Goal: Task Accomplishment & Management: Use online tool/utility

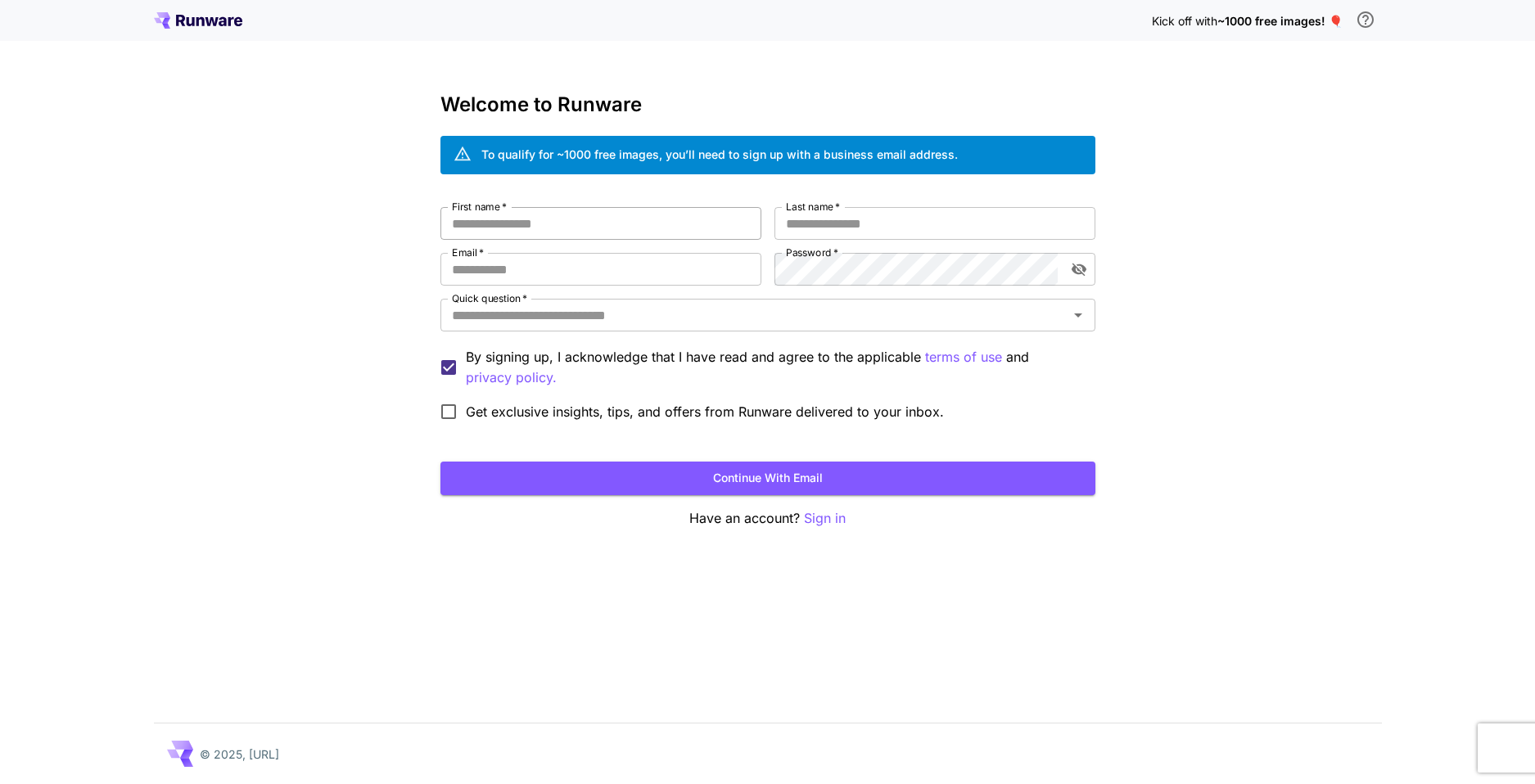
click at [579, 215] on input "First name   *" at bounding box center [601, 223] width 321 height 33
type input "****"
click at [884, 222] on input "Last name   *" at bounding box center [934, 223] width 321 height 33
type input "*****"
click at [654, 263] on input "Email   *" at bounding box center [601, 269] width 321 height 33
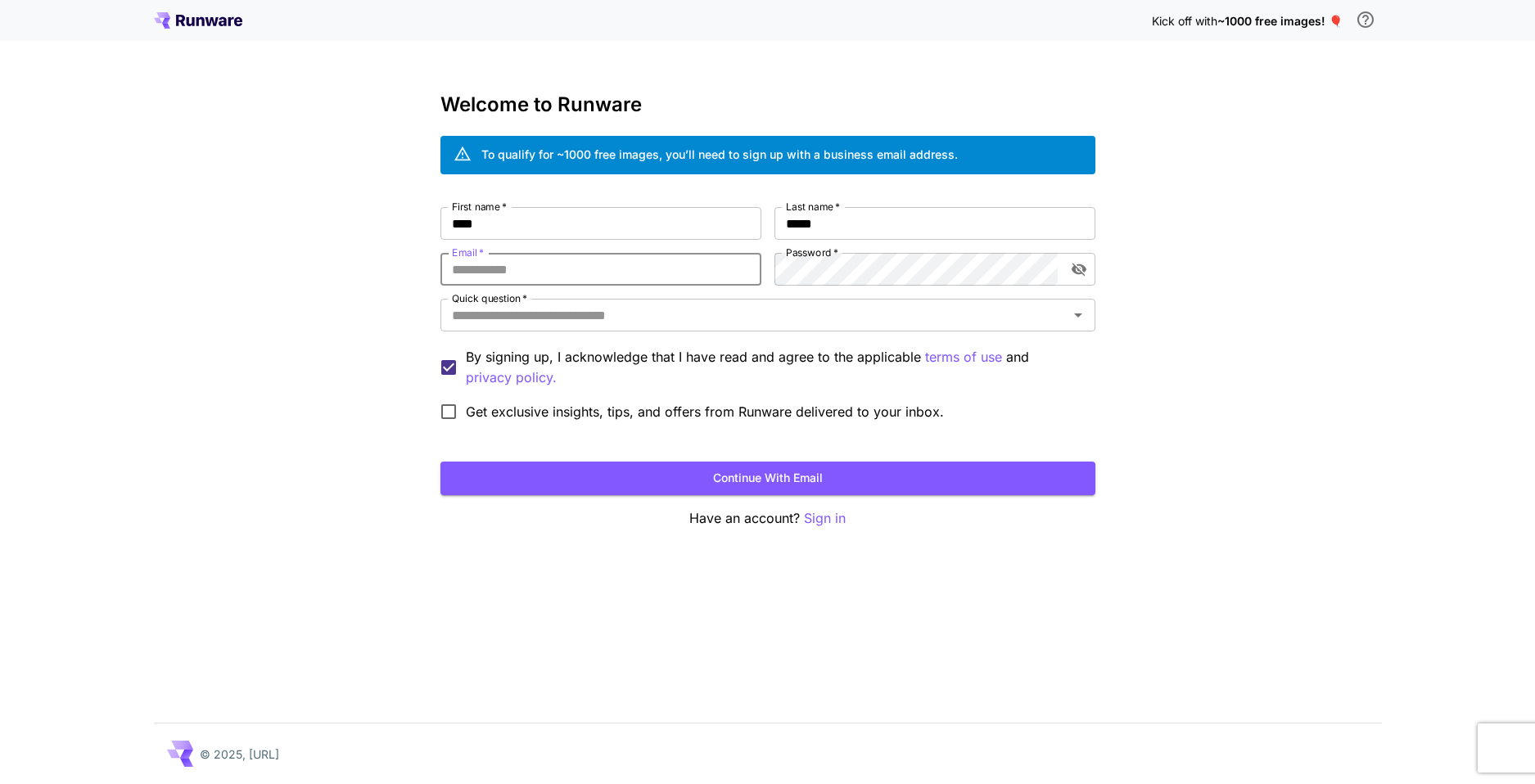
type input "**********"
click at [1086, 265] on icon "toggle password visibility" at bounding box center [1078, 269] width 16 height 16
click at [587, 310] on input "Quick question   *" at bounding box center [754, 314] width 618 height 22
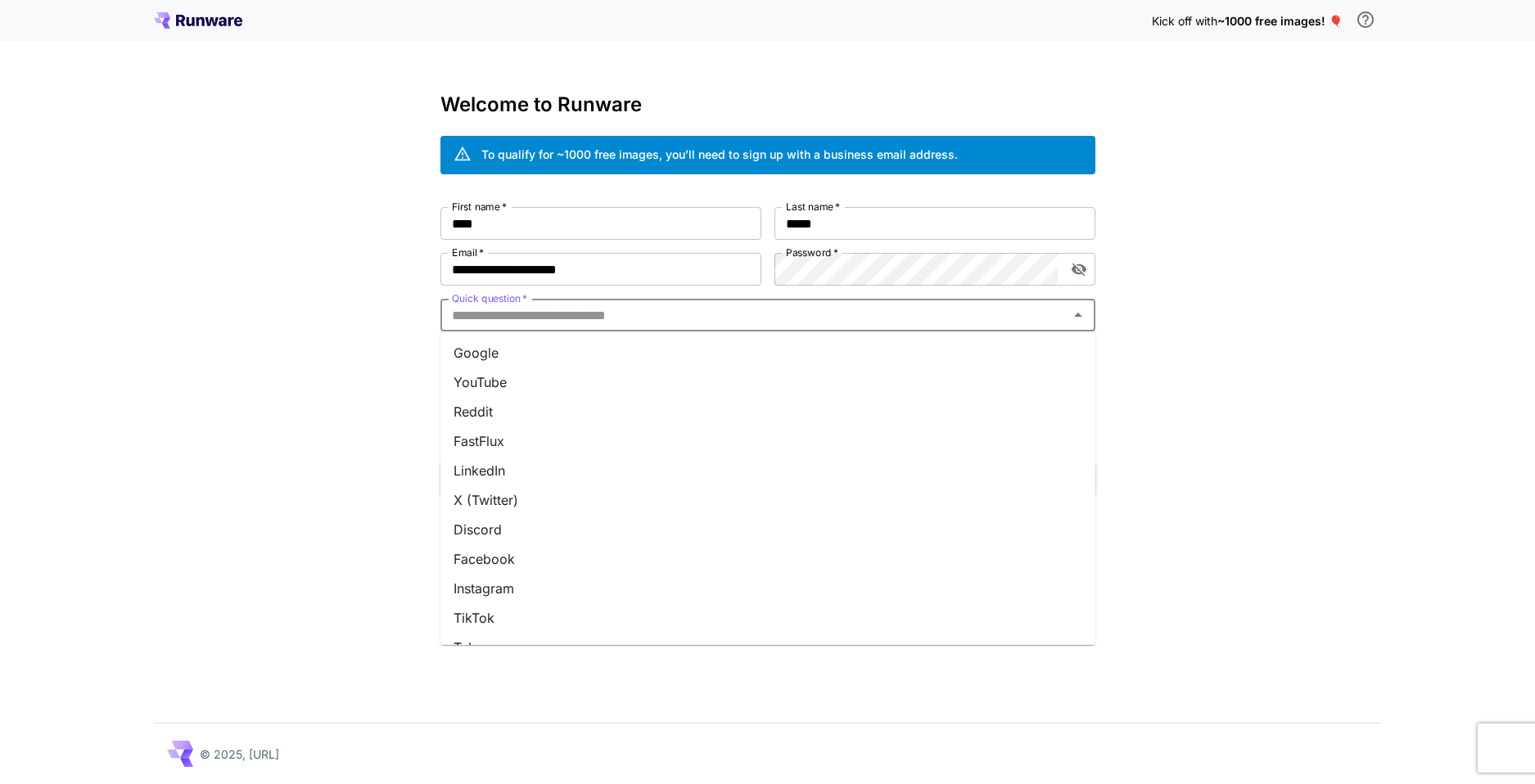
click at [548, 362] on li "Google" at bounding box center [768, 352] width 655 height 29
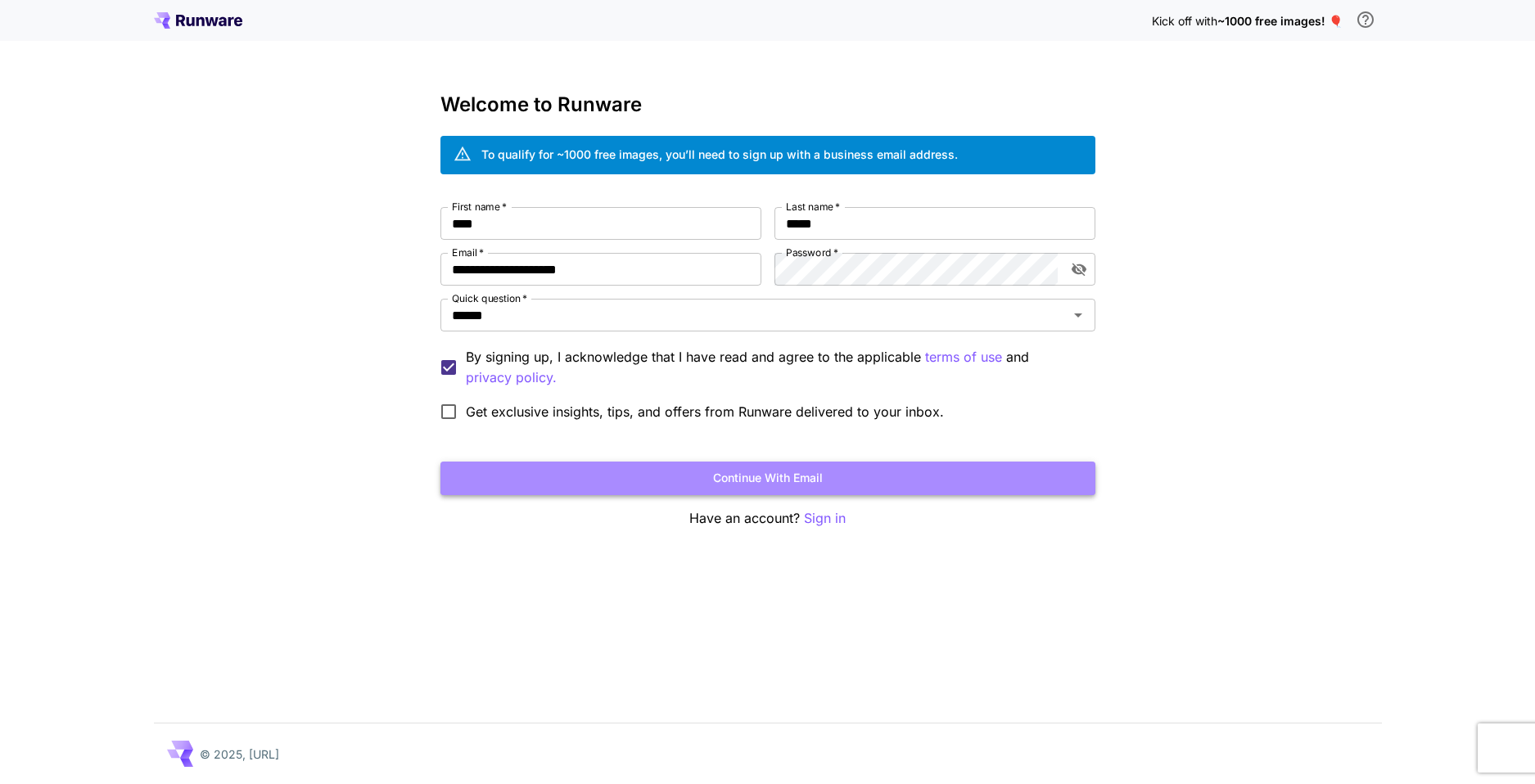
click at [633, 476] on button "Continue with email" at bounding box center [768, 478] width 655 height 34
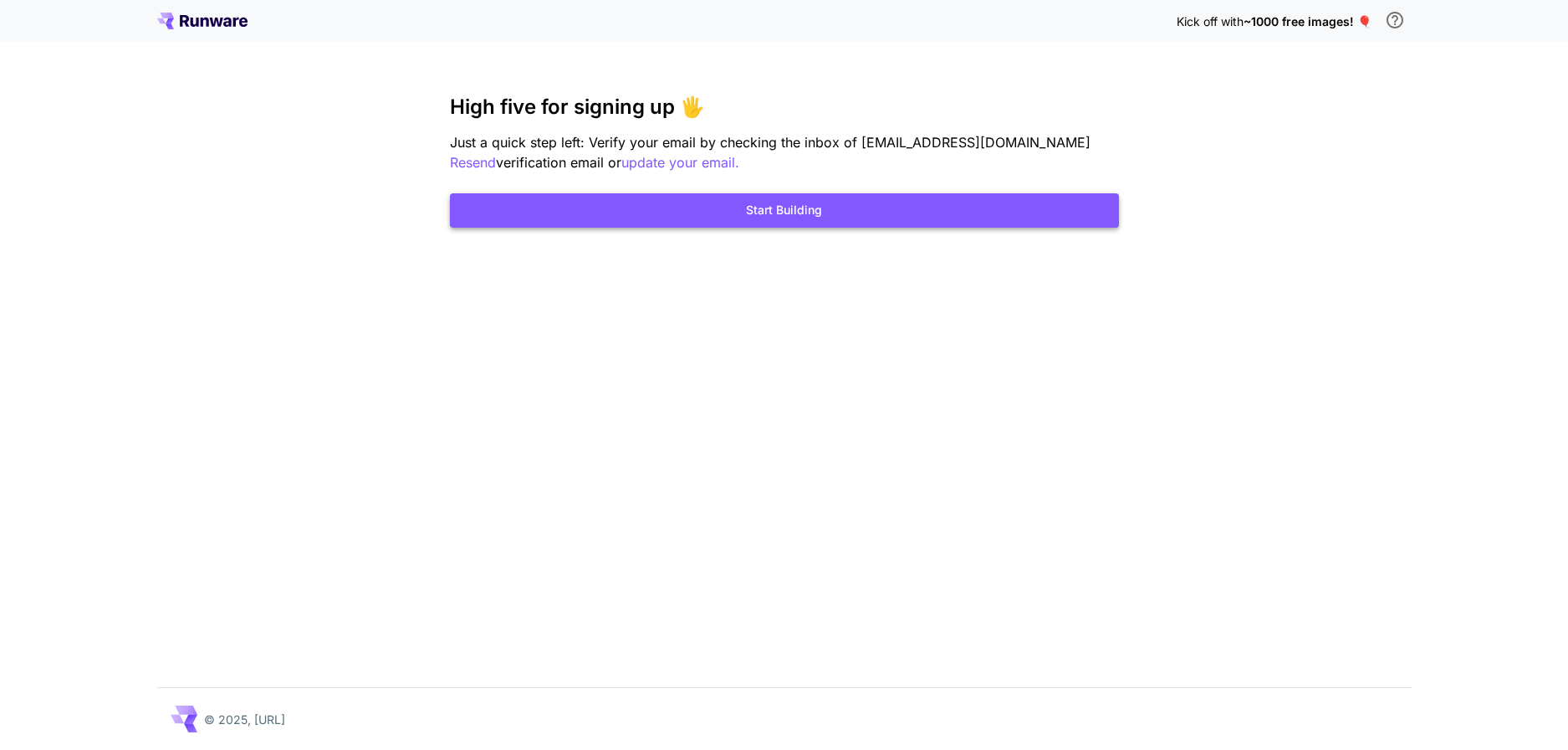
click at [542, 195] on button "Start Building" at bounding box center [785, 210] width 669 height 34
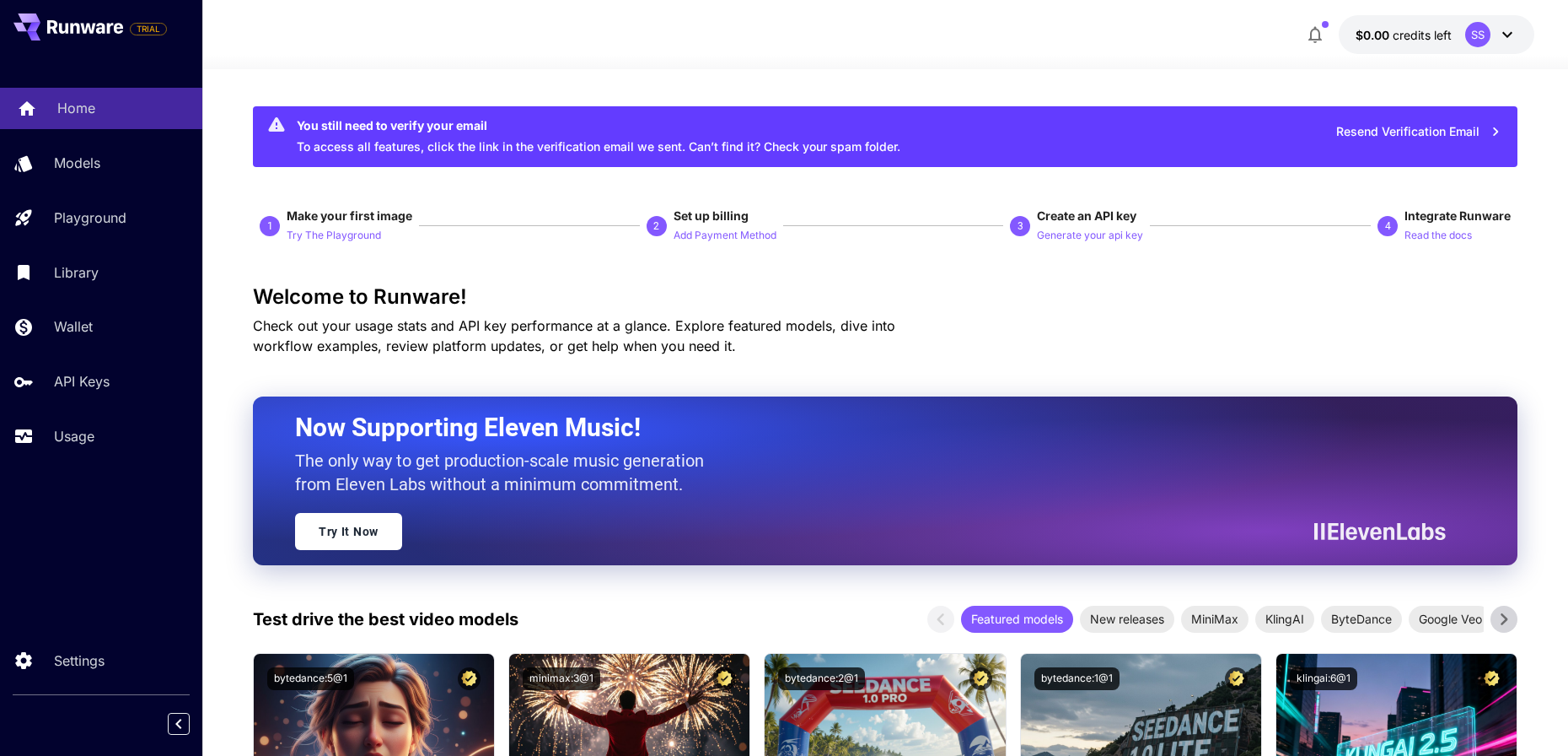
click at [75, 114] on p "Home" at bounding box center [75, 107] width 38 height 20
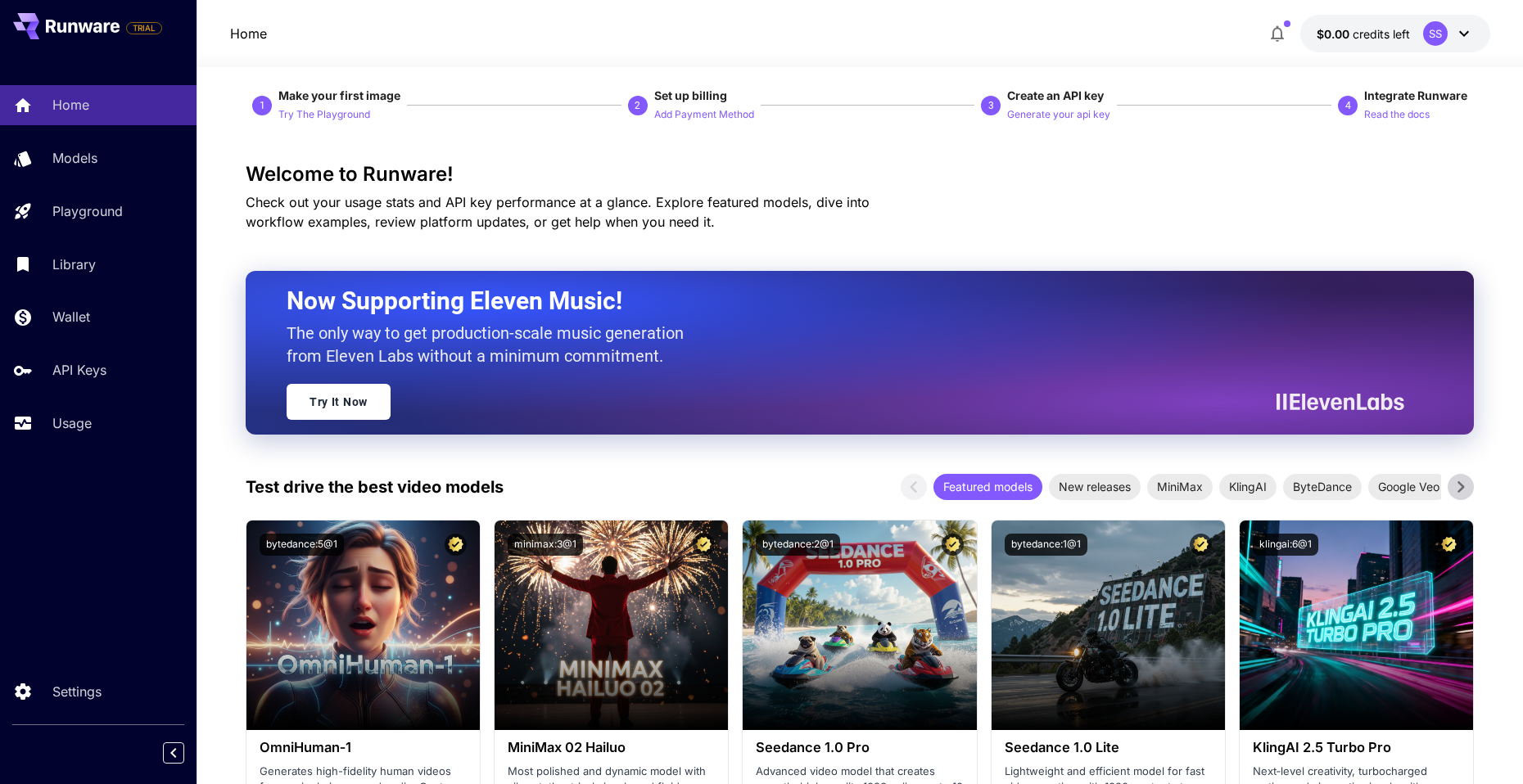
scroll to position [81, 0]
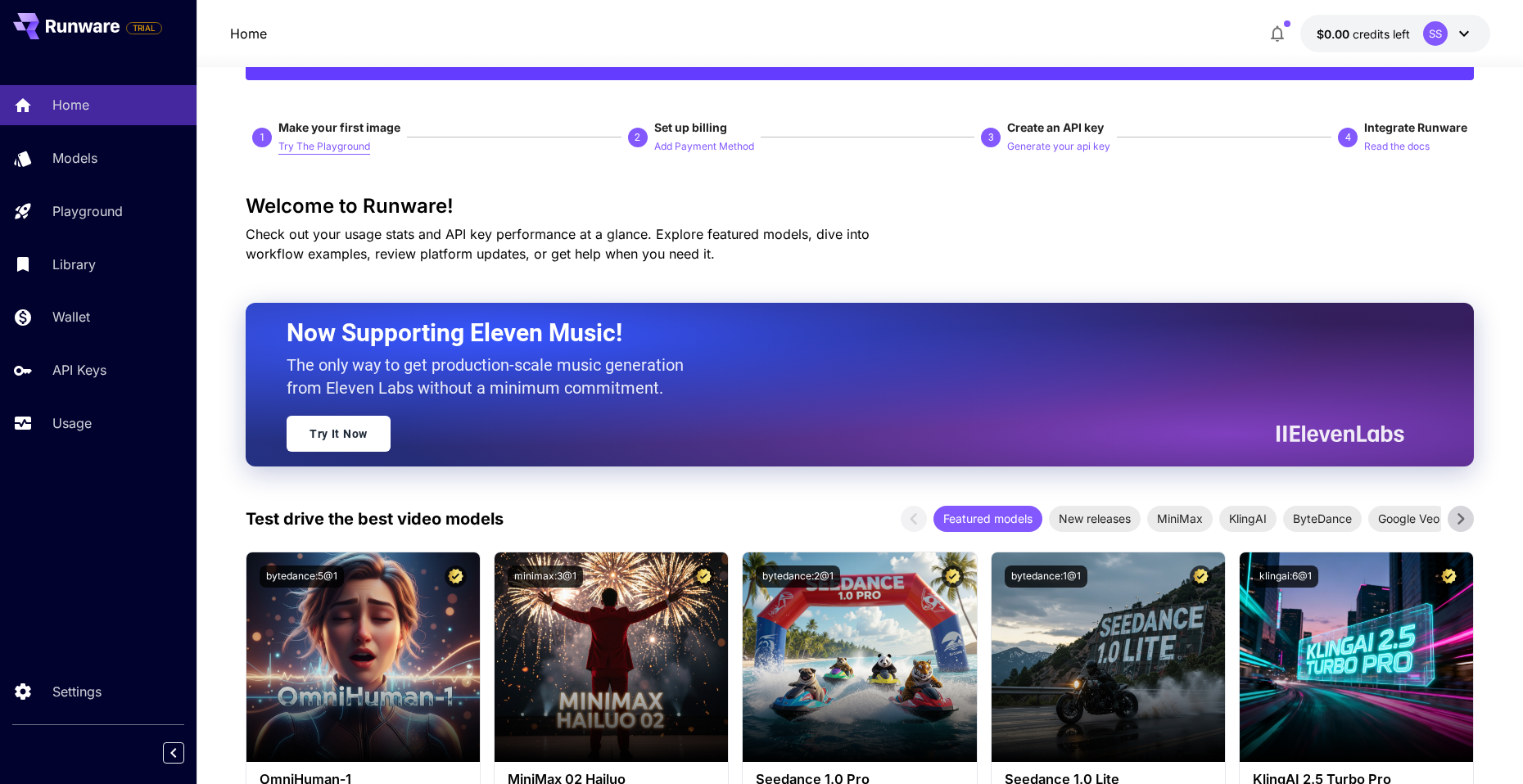
click at [327, 144] on p "Try The Playground" at bounding box center [324, 147] width 92 height 16
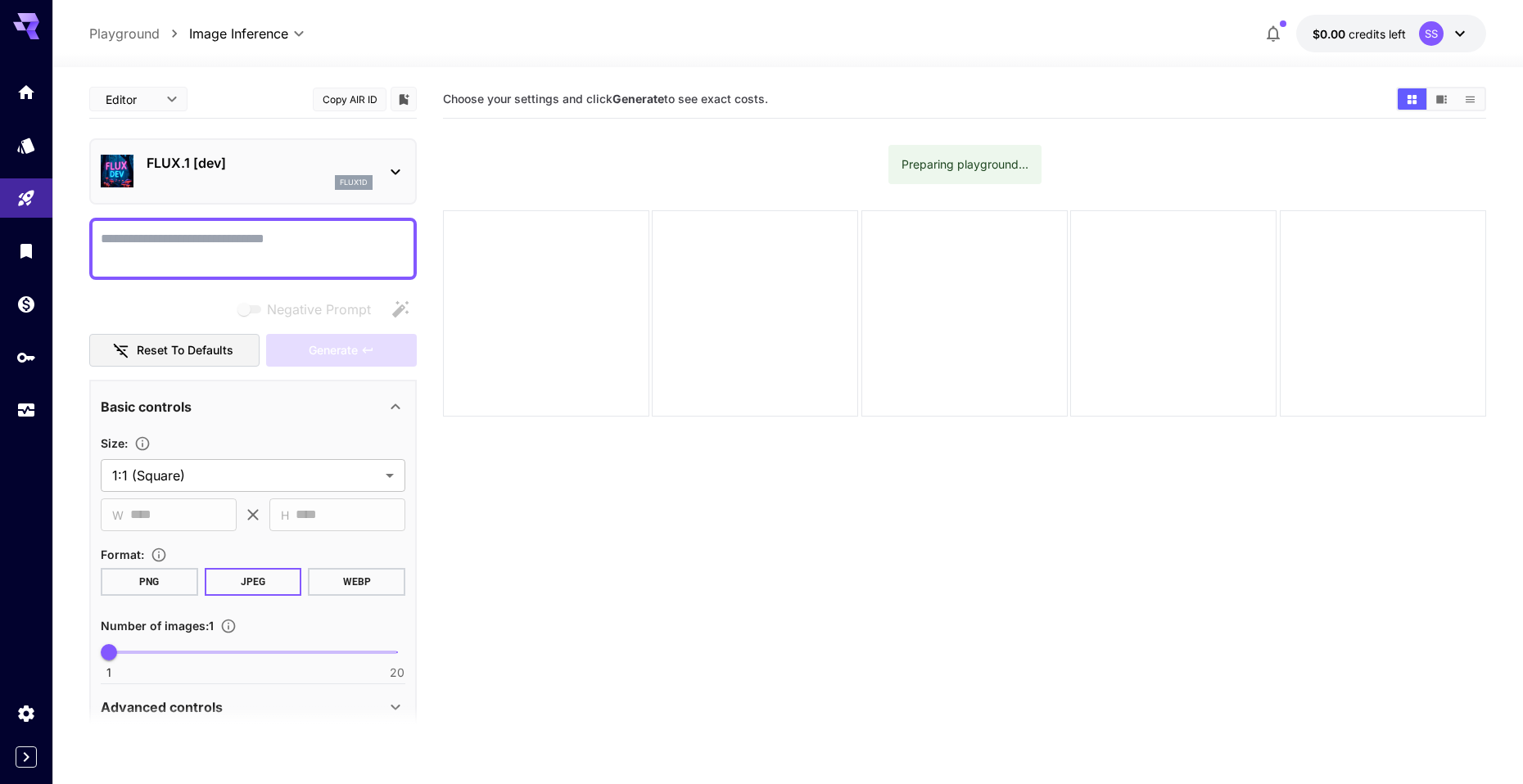
click at [242, 176] on div "flux1d" at bounding box center [259, 182] width 226 height 15
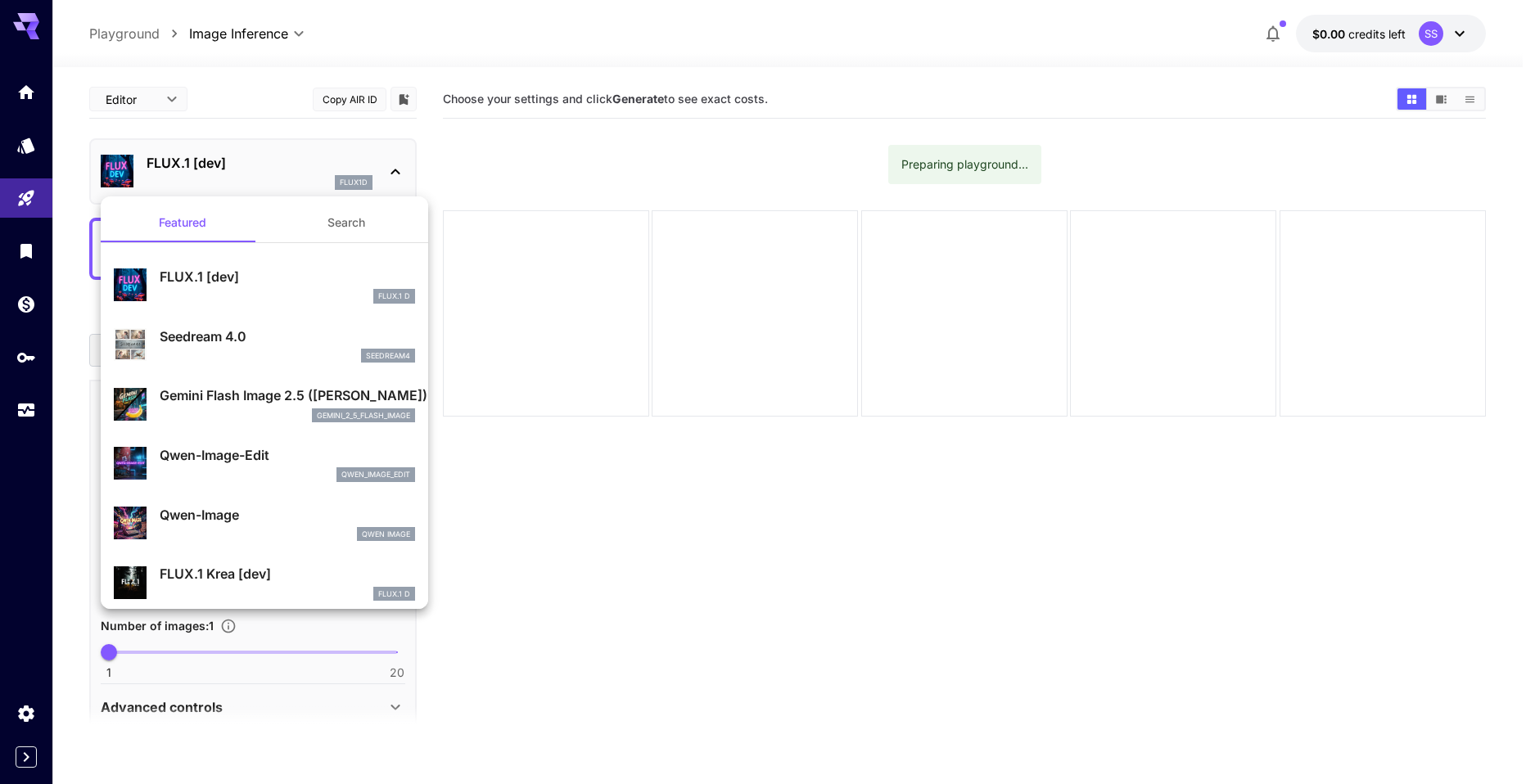
click at [373, 78] on div at bounding box center [768, 392] width 1535 height 784
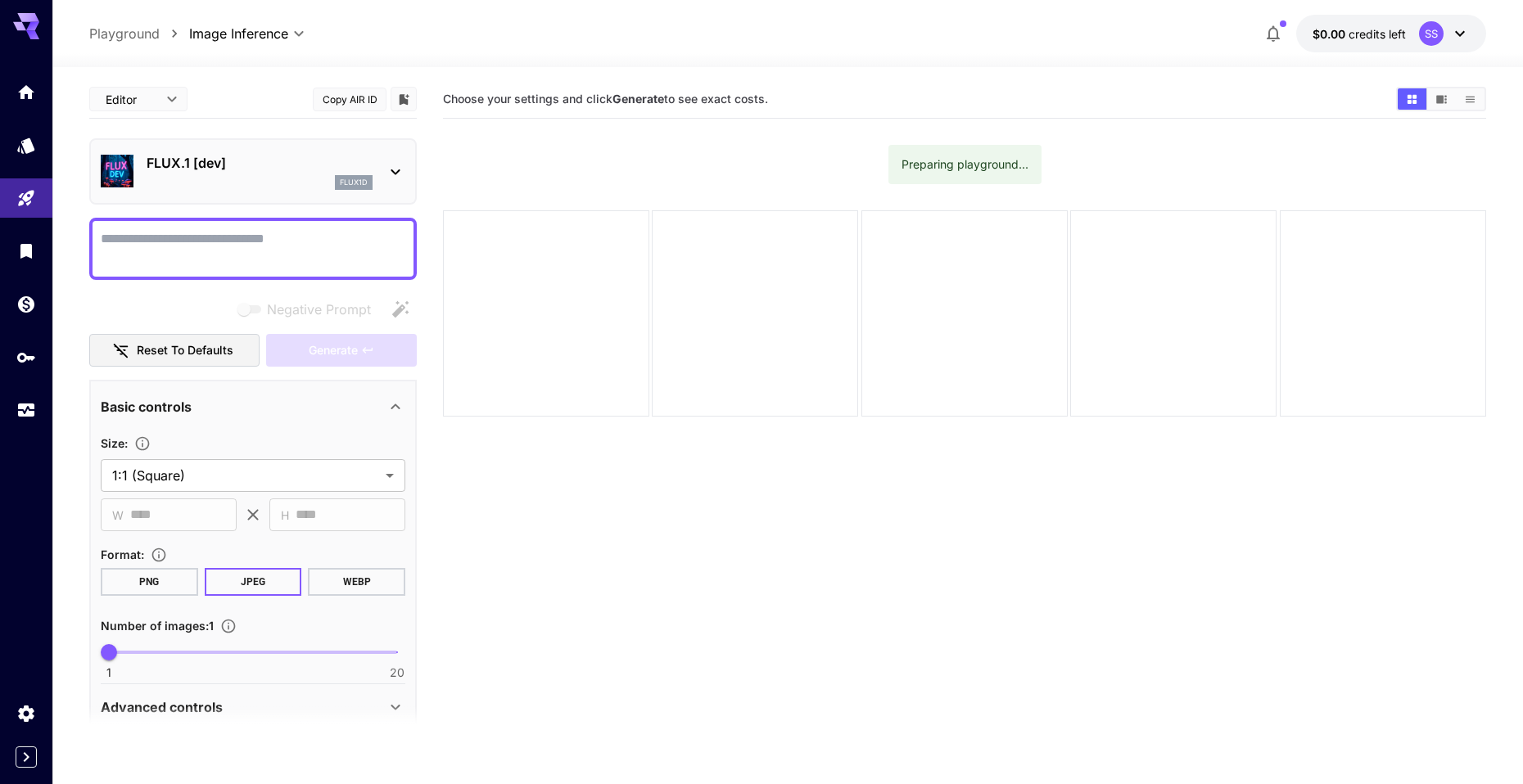
click at [148, 225] on div at bounding box center [253, 249] width 328 height 62
click at [159, 237] on textarea "Negative Prompt" at bounding box center [253, 249] width 304 height 39
click at [168, 108] on body "**********" at bounding box center [768, 457] width 1535 height 913
click at [198, 92] on div at bounding box center [768, 392] width 1535 height 784
click at [167, 587] on button "PNG" at bounding box center [150, 582] width 97 height 28
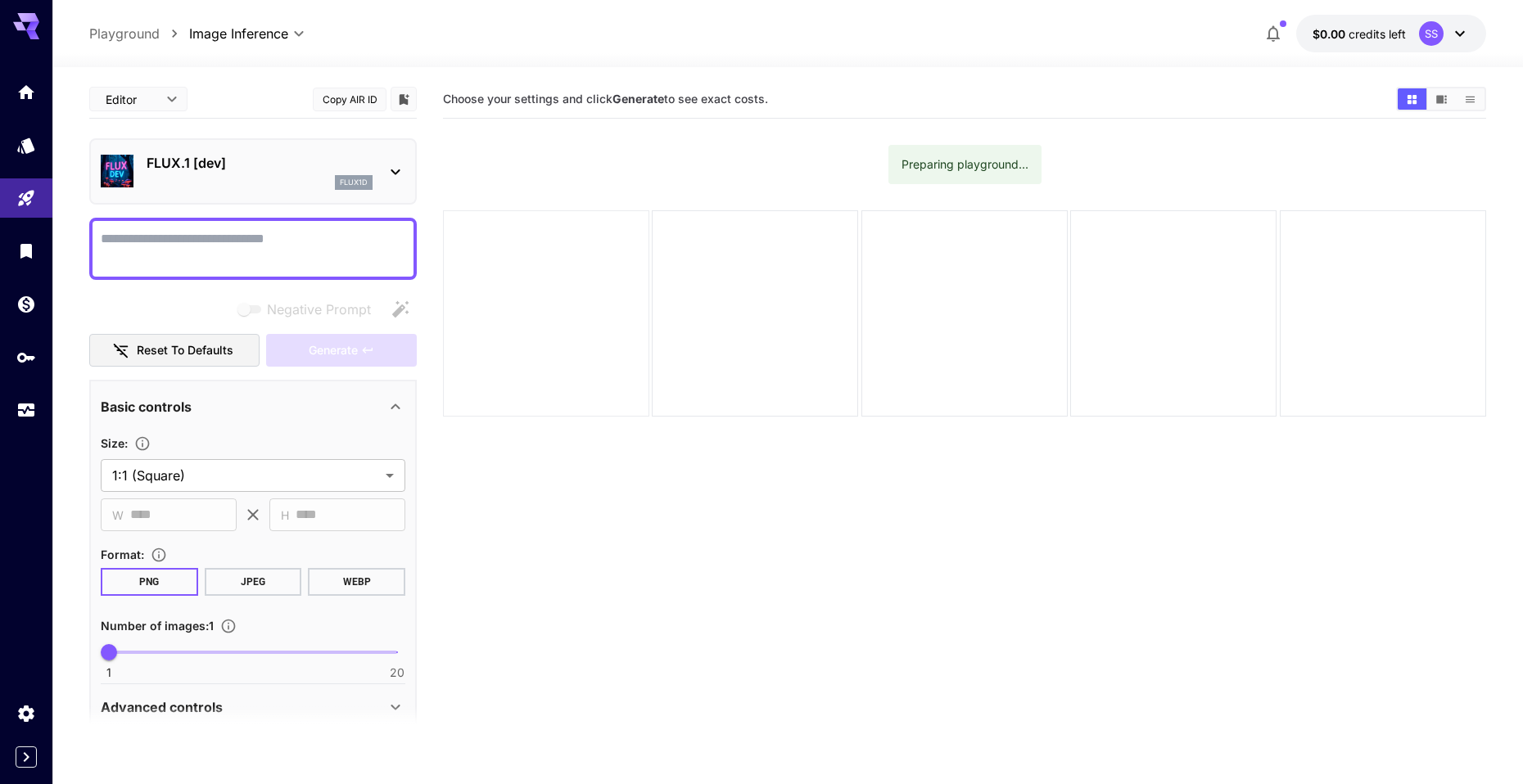
click at [585, 283] on div at bounding box center [546, 313] width 206 height 206
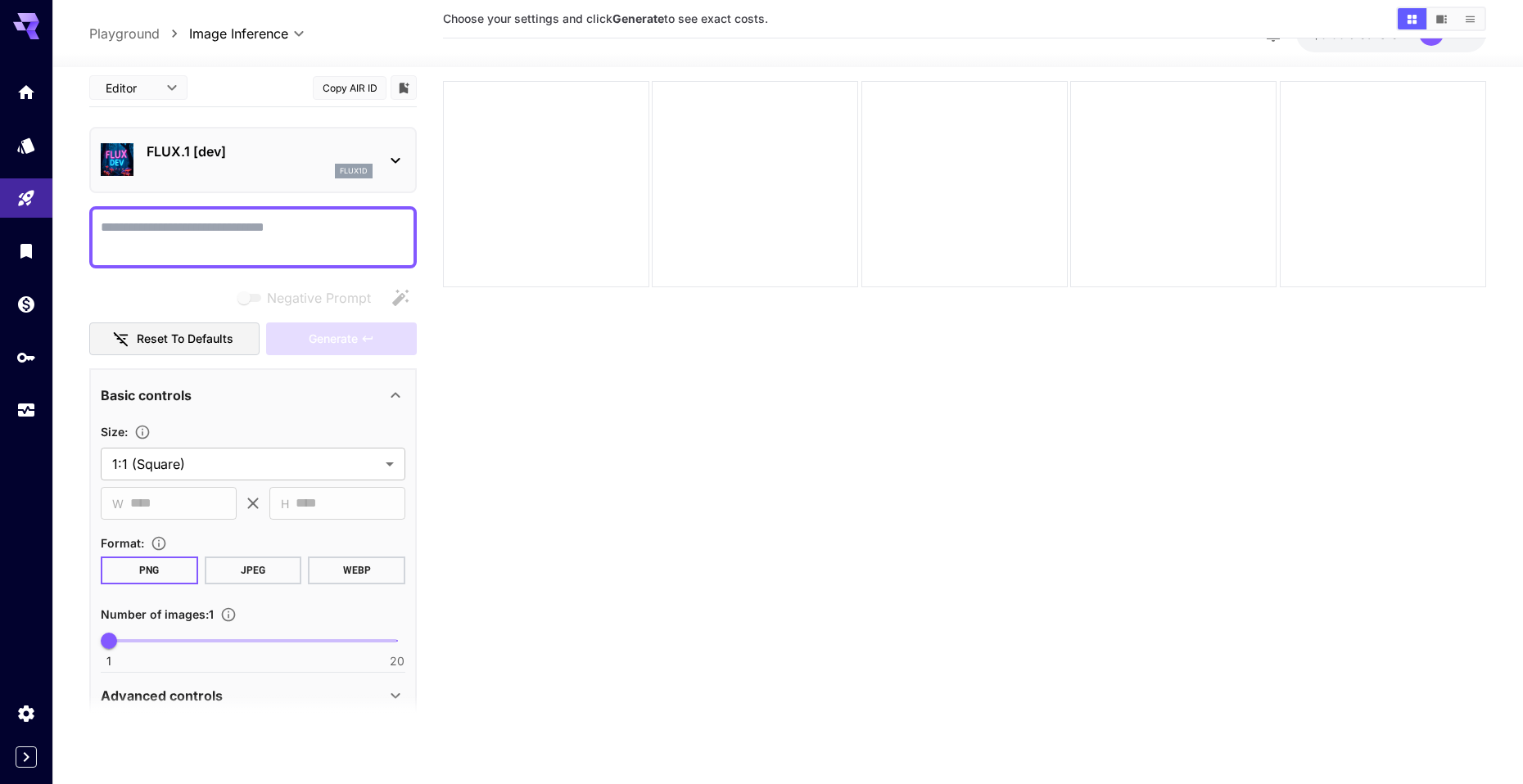
click at [257, 406] on div "Basic controls" at bounding box center [253, 395] width 304 height 39
